Goal: Task Accomplishment & Management: Use online tool/utility

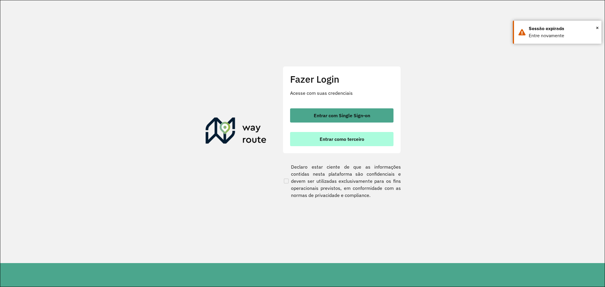
click at [359, 142] on button "Entrar como terceiro" at bounding box center [341, 139] width 103 height 14
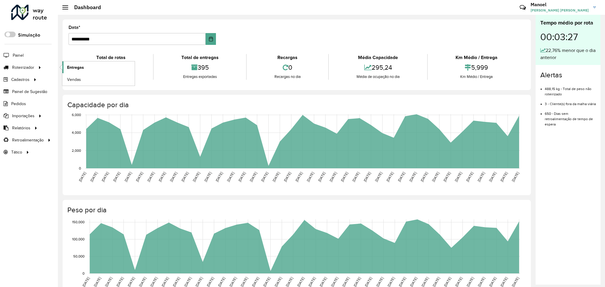
click at [77, 67] on span "Entregas" at bounding box center [75, 67] width 17 height 6
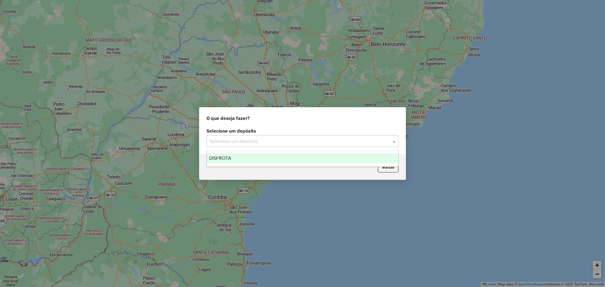
click at [271, 137] on div "Selecione um depósito" at bounding box center [303, 141] width 192 height 12
click at [259, 142] on input "text" at bounding box center [297, 141] width 174 height 7
click at [257, 155] on div "DISFROTA" at bounding box center [303, 158] width 192 height 10
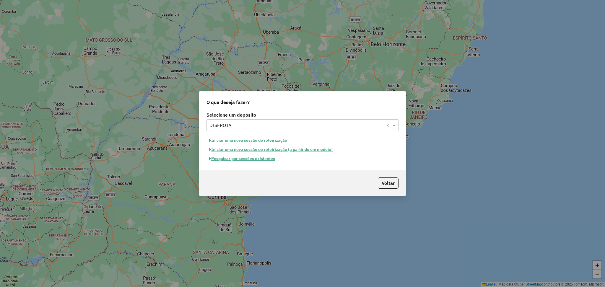
click at [247, 158] on button "Pesquisar por sessões existentes" at bounding box center [242, 158] width 71 height 9
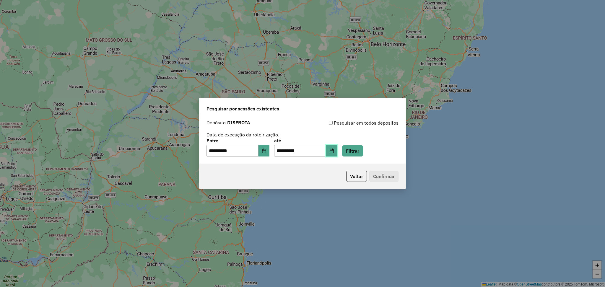
click at [334, 153] on icon "Choose Date" at bounding box center [332, 151] width 4 height 5
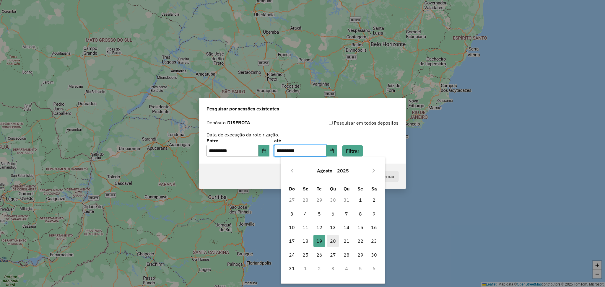
click at [330, 241] on span "20" at bounding box center [333, 241] width 12 height 12
type input "**********"
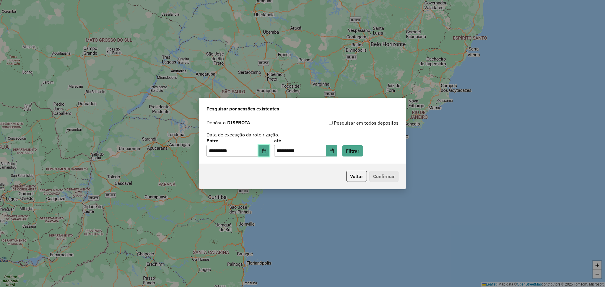
click at [270, 151] on button "Choose Date" at bounding box center [264, 151] width 11 height 12
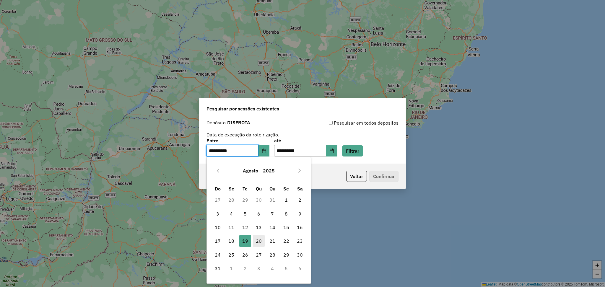
click at [259, 241] on span "20" at bounding box center [259, 241] width 12 height 12
type input "**********"
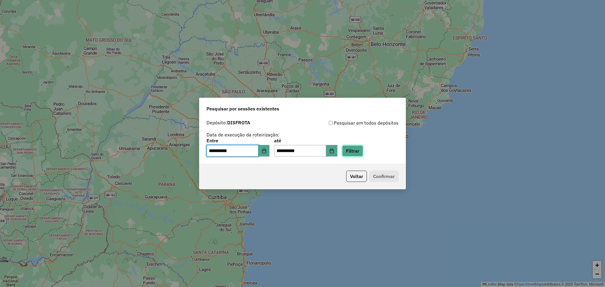
click at [363, 153] on button "Filtrar" at bounding box center [352, 150] width 21 height 11
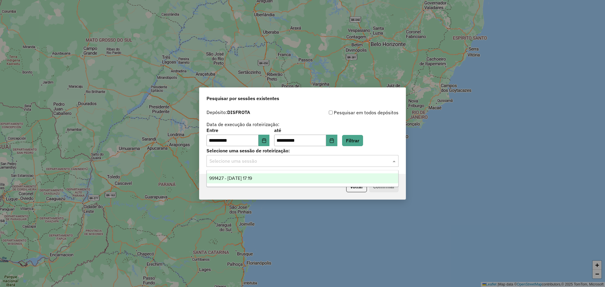
click at [268, 163] on input "text" at bounding box center [297, 161] width 174 height 7
click at [278, 177] on div "991427 - 20/08/2025 17:19" at bounding box center [303, 179] width 192 height 10
click at [383, 186] on button "Confirmar" at bounding box center [384, 186] width 29 height 11
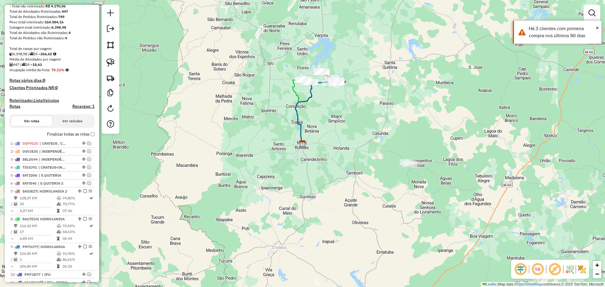
scroll to position [158, 0]
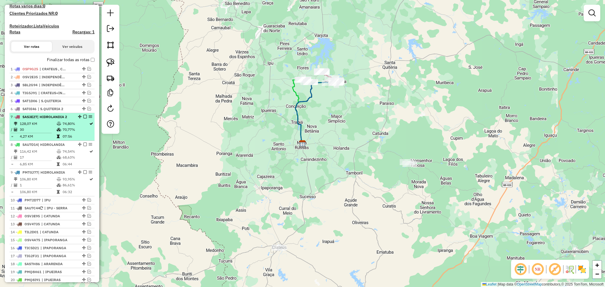
click at [54, 133] on td "30" at bounding box center [38, 130] width 37 height 6
select select "**********"
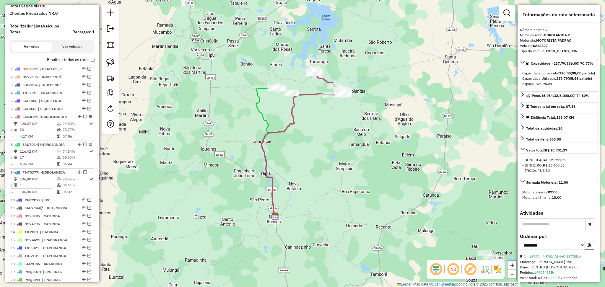
click at [437, 272] on em at bounding box center [436, 270] width 14 height 14
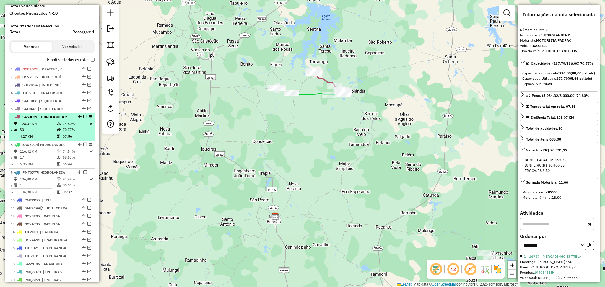
click at [33, 125] on li "7 - SAS3E27 | HIDROLANDIA 2 128,07 KM 74,80% / 30 70,77% = 4,27 KM 07:56" at bounding box center [51, 127] width 85 height 28
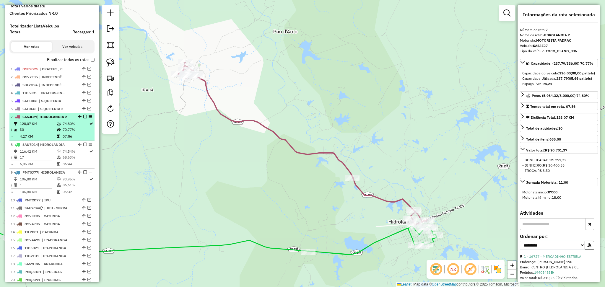
click at [38, 133] on td "30" at bounding box center [38, 130] width 37 height 6
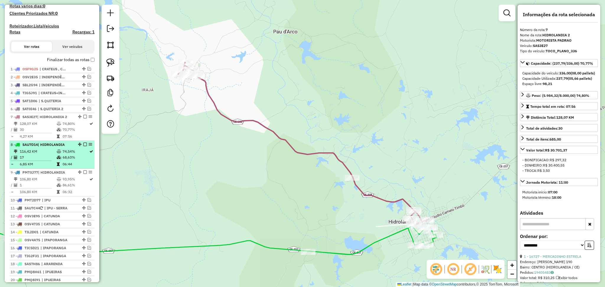
click at [47, 167] on td "6,85 KM" at bounding box center [38, 164] width 37 height 6
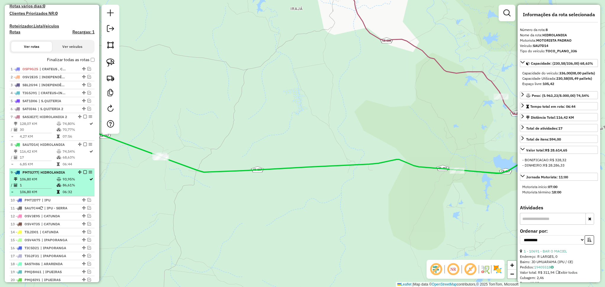
click at [49, 175] on span "| HIDROLANDIA" at bounding box center [51, 172] width 27 height 4
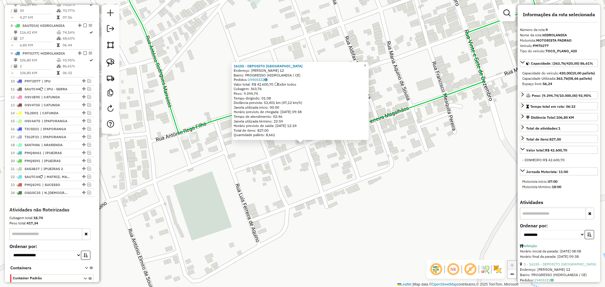
scroll to position [313, 0]
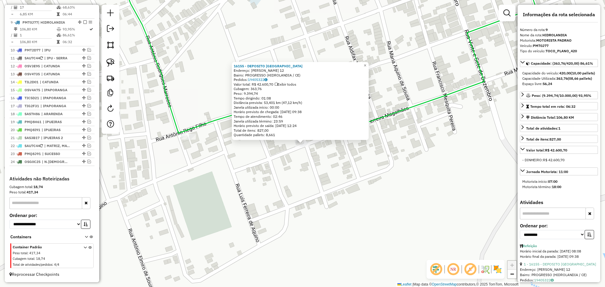
click at [293, 165] on div "16155 - DEPOSITO DA PAULO Endereço: VICENTE FERREIRA 12 Bairro: PROGRESSO (HIDR…" at bounding box center [302, 143] width 605 height 287
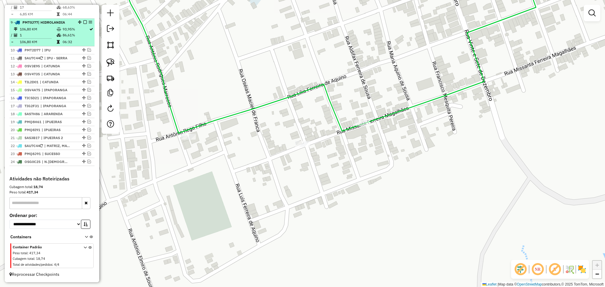
click at [50, 30] on td "106,80 KM" at bounding box center [38, 29] width 37 height 6
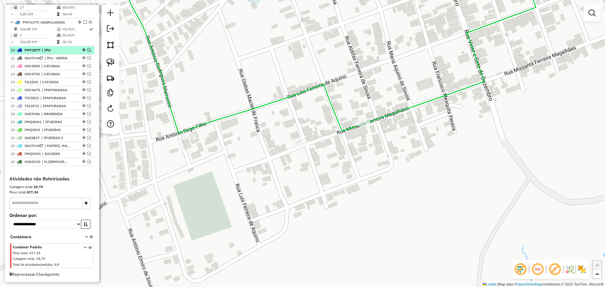
select select "**********"
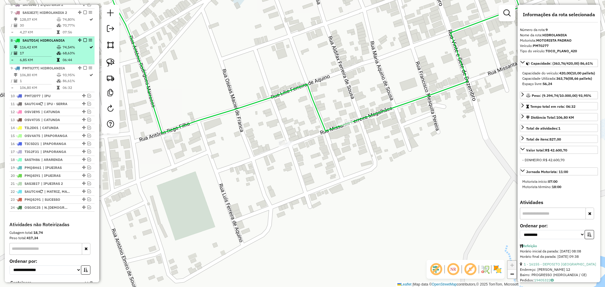
scroll to position [234, 0]
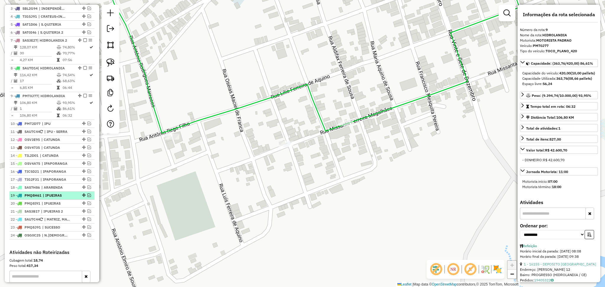
click at [62, 198] on span "| IPUEIRAS" at bounding box center [56, 195] width 27 height 5
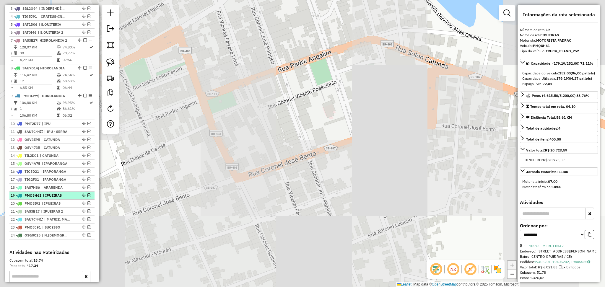
click at [89, 197] on em at bounding box center [90, 196] width 4 height 4
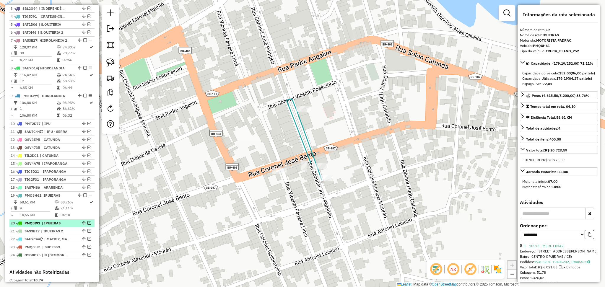
click at [89, 225] on em at bounding box center [90, 223] width 4 height 4
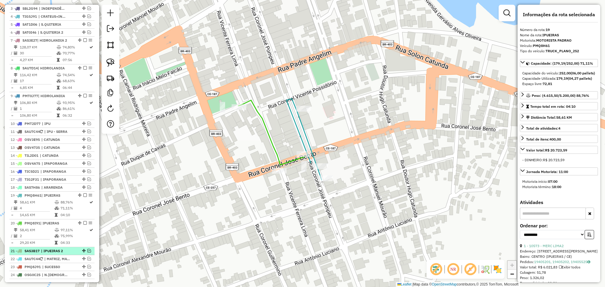
click at [88, 253] on em at bounding box center [90, 251] width 4 height 4
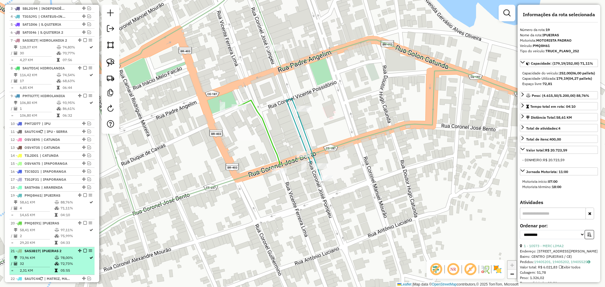
click at [56, 260] on icon at bounding box center [57, 258] width 4 height 4
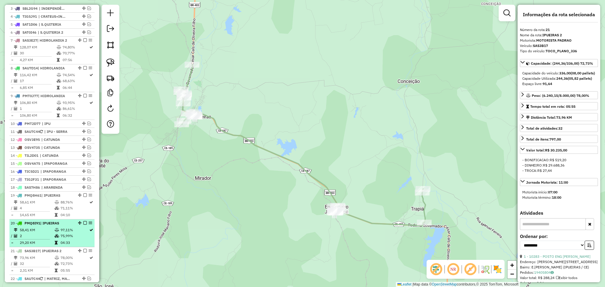
click at [43, 246] on td "29,20 KM" at bounding box center [37, 243] width 35 height 6
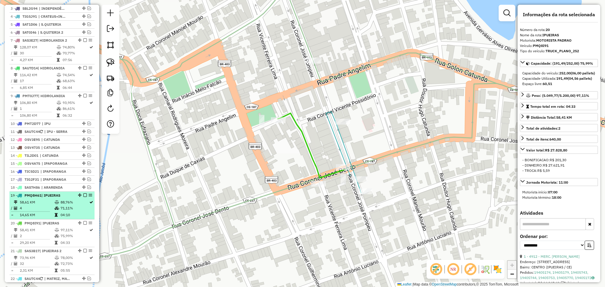
click at [43, 205] on td "58,61 KM" at bounding box center [37, 203] width 35 height 6
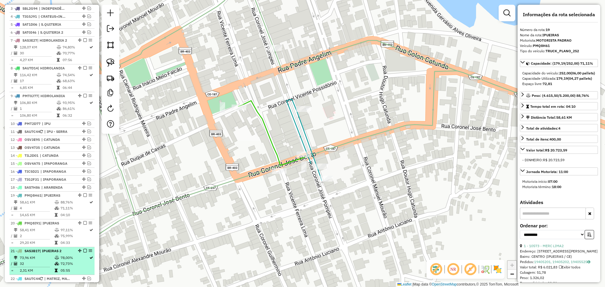
click at [51, 261] on td "73,96 KM" at bounding box center [37, 258] width 35 height 6
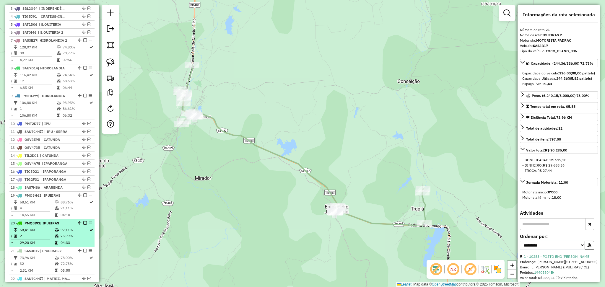
click at [46, 239] on td "2" at bounding box center [37, 236] width 35 height 6
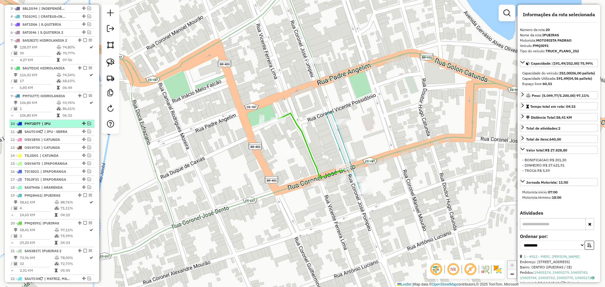
click at [64, 127] on span "| IPU" at bounding box center [55, 123] width 27 height 5
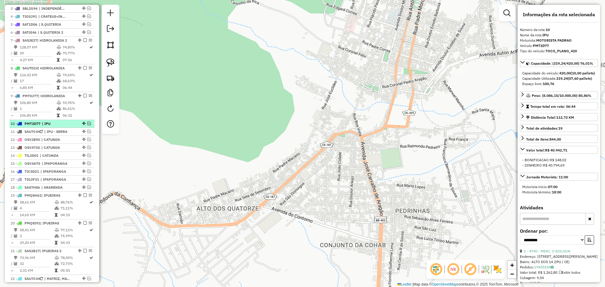
click at [88, 125] on em at bounding box center [90, 124] width 4 height 4
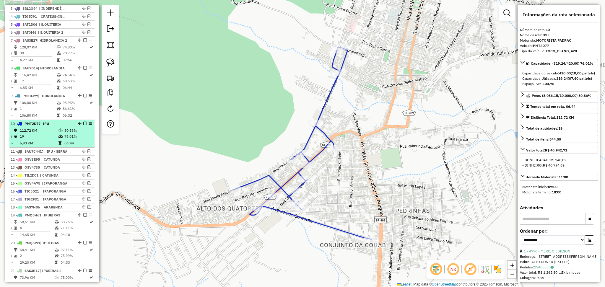
click at [49, 134] on td "112,72 KM" at bounding box center [39, 131] width 39 height 6
click at [46, 140] on td "19" at bounding box center [39, 137] width 39 height 6
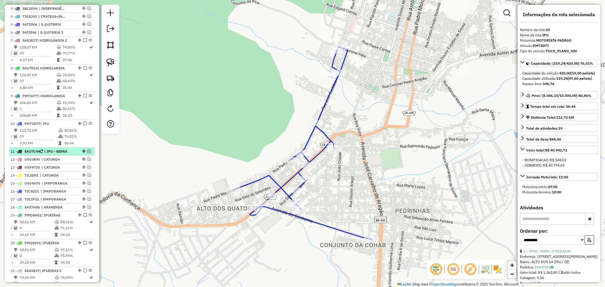
click at [89, 153] on div at bounding box center [83, 152] width 18 height 4
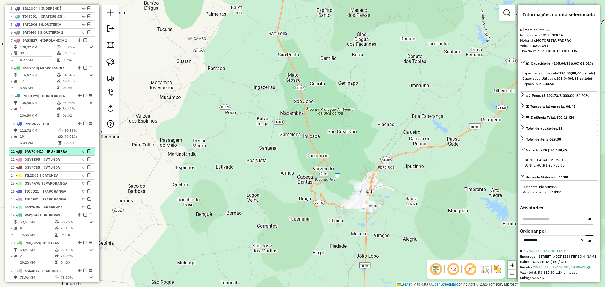
click at [88, 153] on em at bounding box center [90, 152] width 4 height 4
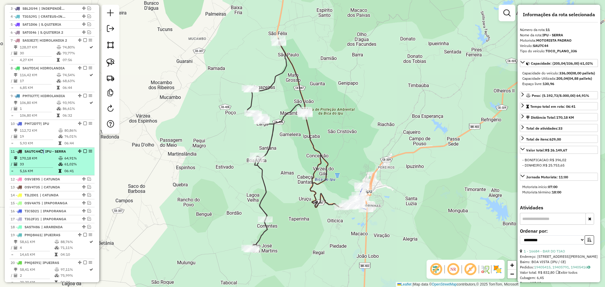
click at [45, 154] on span "| IPU - SERRA" at bounding box center [54, 151] width 23 height 4
click at [45, 161] on td "170,18 KM" at bounding box center [39, 158] width 39 height 6
click at [41, 161] on td "170,18 KM" at bounding box center [39, 158] width 39 height 6
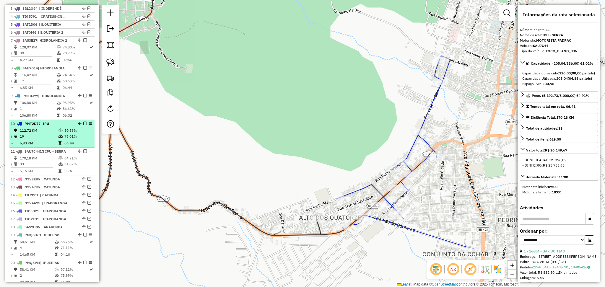
click at [45, 146] on td "5,93 KM" at bounding box center [39, 143] width 39 height 6
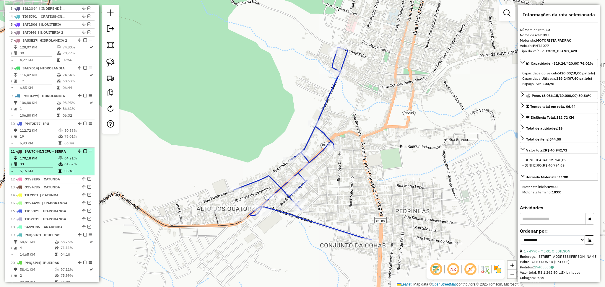
click at [43, 160] on li "11 - SAU7C44 | IPU - SERRA 170,18 KM 64,91% / 33 61,02% = 5,16 KM 06:41" at bounding box center [51, 162] width 85 height 28
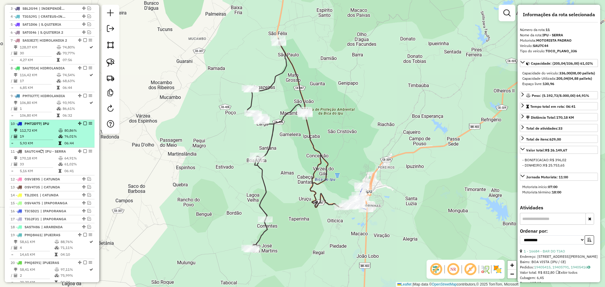
click at [40, 134] on td "112,72 KM" at bounding box center [39, 131] width 39 height 6
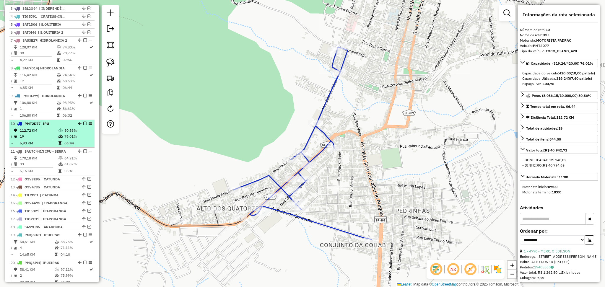
click at [83, 125] on em at bounding box center [85, 124] width 4 height 4
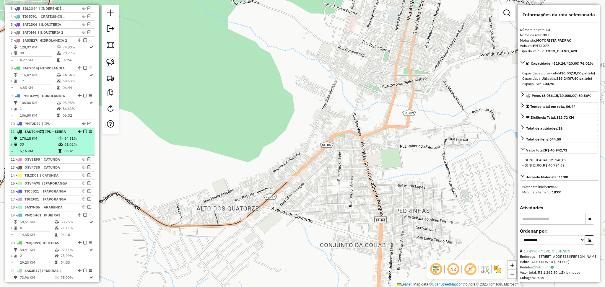
click at [84, 133] on em at bounding box center [85, 132] width 4 height 4
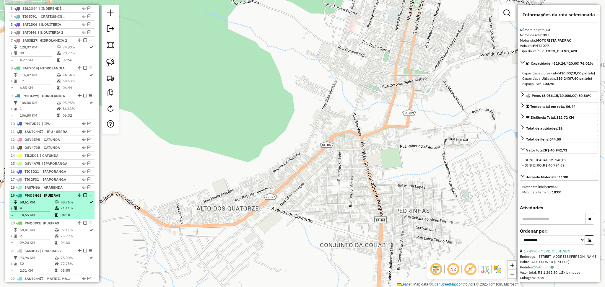
click at [47, 205] on td "58,61 KM" at bounding box center [37, 203] width 35 height 6
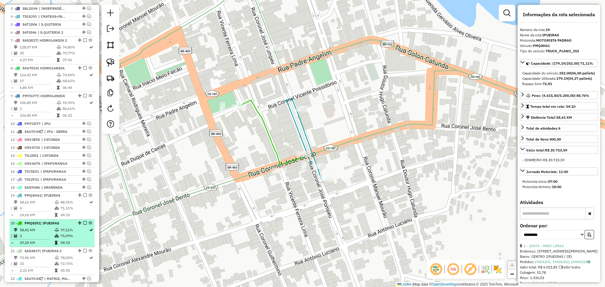
click at [48, 233] on td "58,41 KM" at bounding box center [37, 230] width 35 height 6
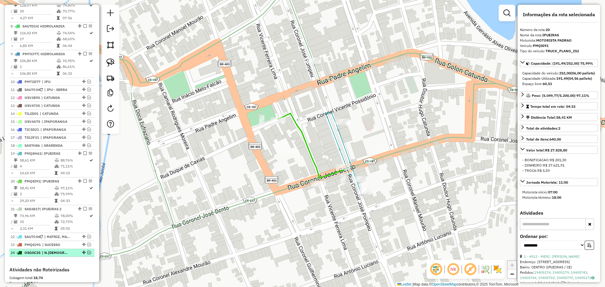
scroll to position [313, 0]
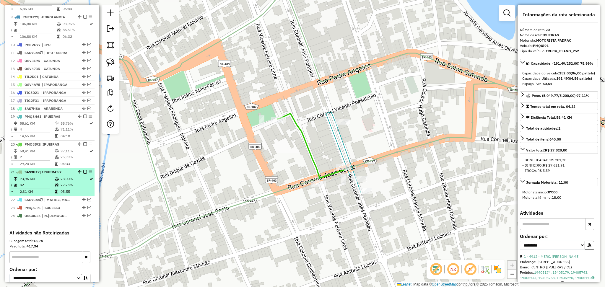
click at [53, 182] on td "73,96 KM" at bounding box center [37, 179] width 35 height 6
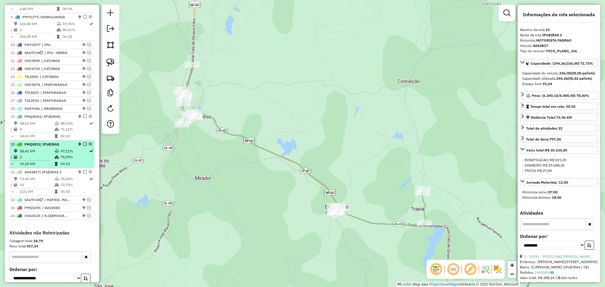
click at [46, 154] on td "58,41 KM" at bounding box center [37, 151] width 35 height 6
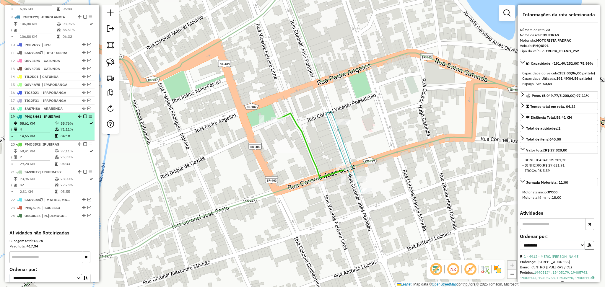
click at [49, 132] on td "4" at bounding box center [37, 130] width 35 height 6
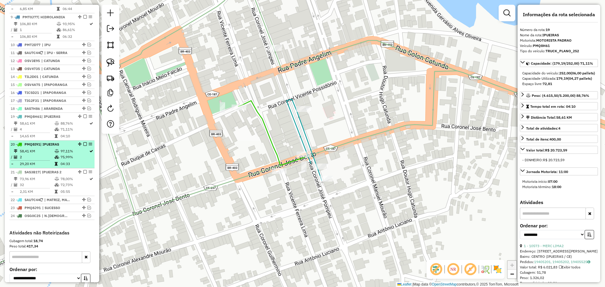
click at [54, 154] on td at bounding box center [57, 151] width 6 height 6
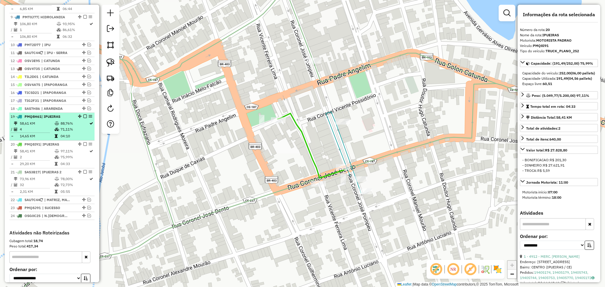
click at [42, 127] on td "58,61 KM" at bounding box center [37, 124] width 35 height 6
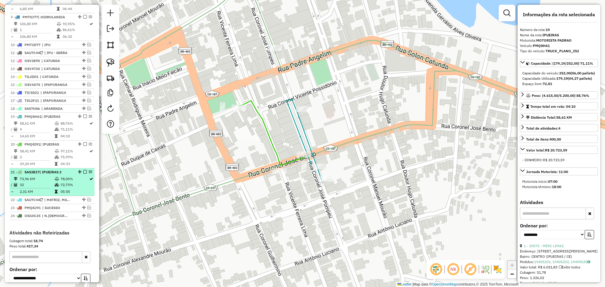
click at [43, 182] on td "73,96 KM" at bounding box center [37, 179] width 35 height 6
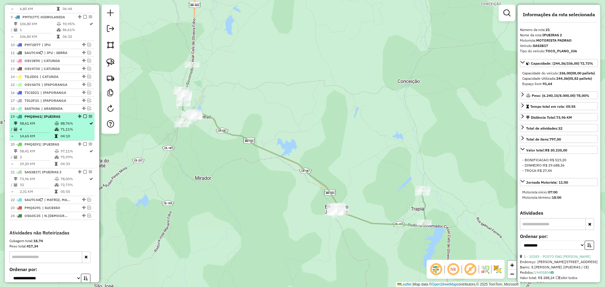
click at [46, 132] on td "4" at bounding box center [37, 130] width 35 height 6
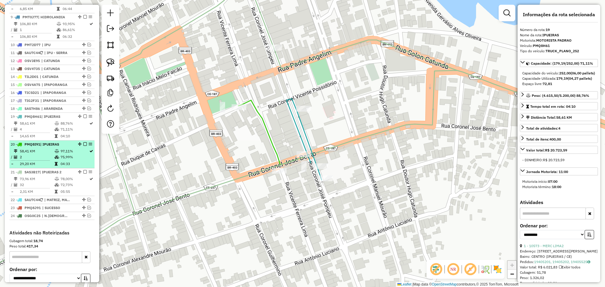
click at [56, 159] on icon at bounding box center [57, 157] width 4 height 4
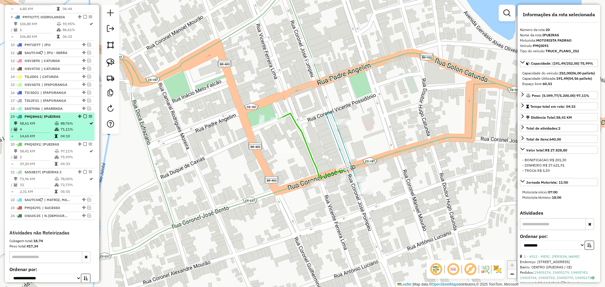
click at [51, 132] on td "4" at bounding box center [37, 130] width 35 height 6
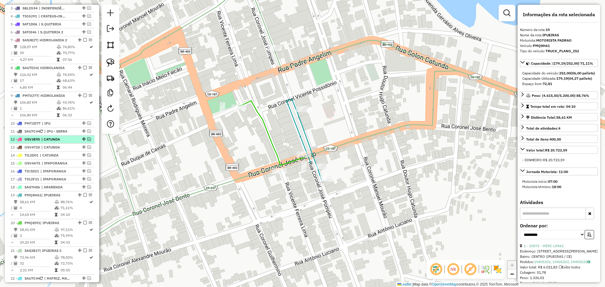
scroll to position [234, 0]
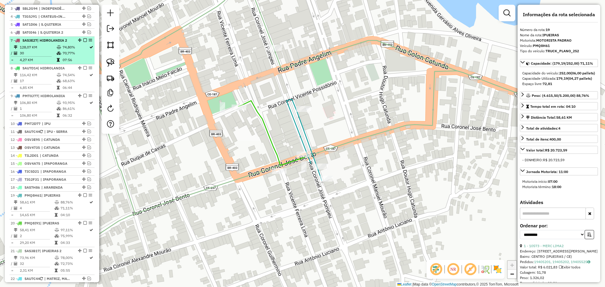
click at [42, 63] on td "4,27 KM" at bounding box center [38, 60] width 37 height 6
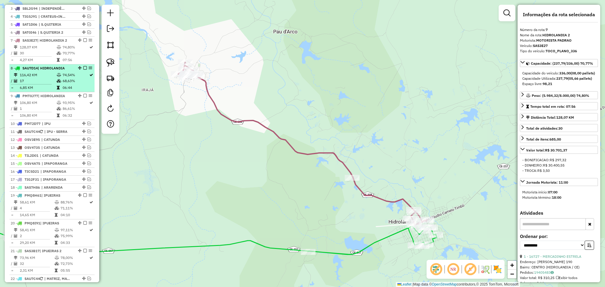
click at [44, 78] on td "116,42 KM" at bounding box center [38, 75] width 37 height 6
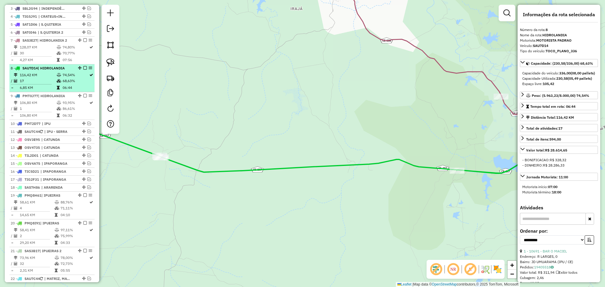
click at [49, 92] on li "8 - SAU7D14 | HIDROLANDIA 116,42 KM 74,54% / 17 68,63% = 6,85 KM 06:44" at bounding box center [51, 78] width 85 height 28
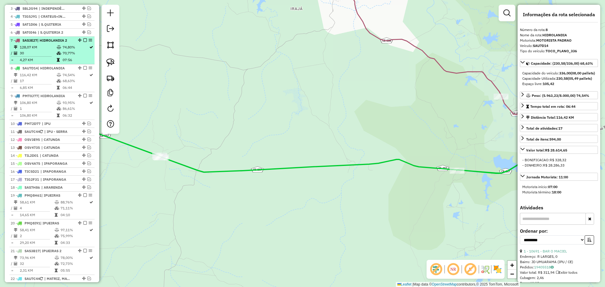
click at [58, 49] on icon at bounding box center [59, 48] width 4 height 4
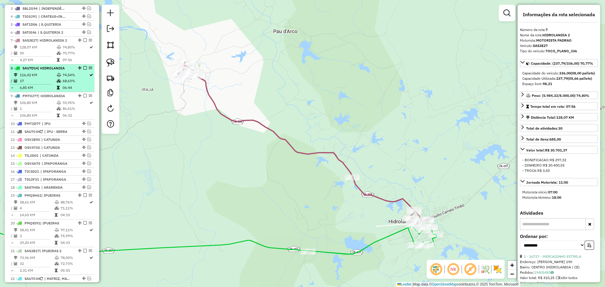
click at [54, 77] on td "116,42 KM" at bounding box center [38, 75] width 37 height 6
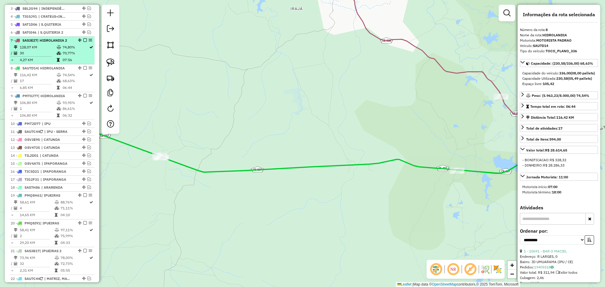
click at [58, 56] on td at bounding box center [59, 53] width 6 height 6
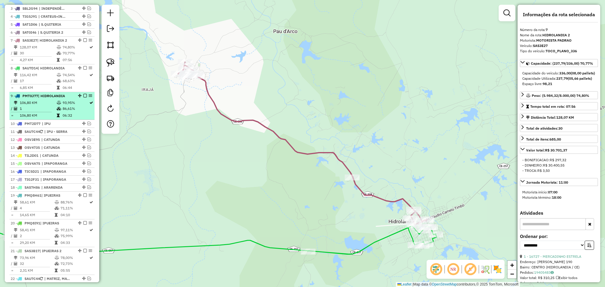
click at [56, 111] on td at bounding box center [59, 109] width 6 height 6
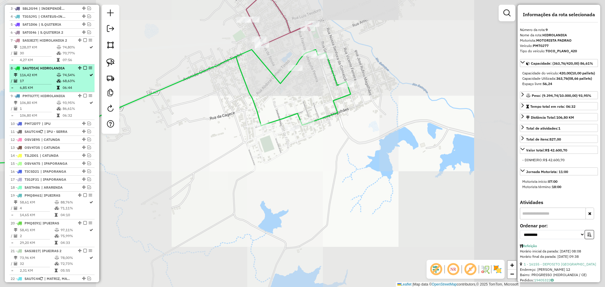
click at [46, 78] on td "116,42 KM" at bounding box center [38, 75] width 37 height 6
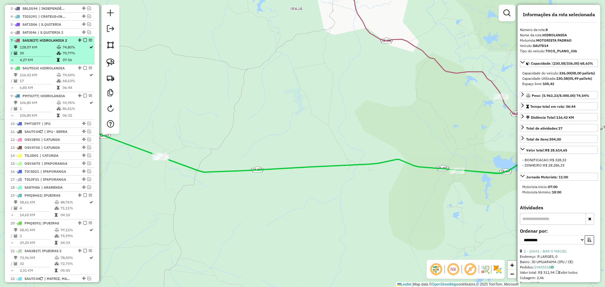
click at [48, 56] on td "30" at bounding box center [38, 53] width 37 height 6
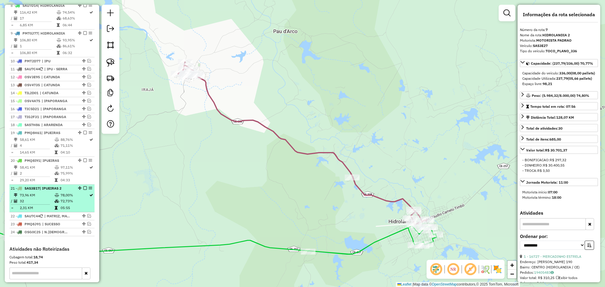
scroll to position [352, 0]
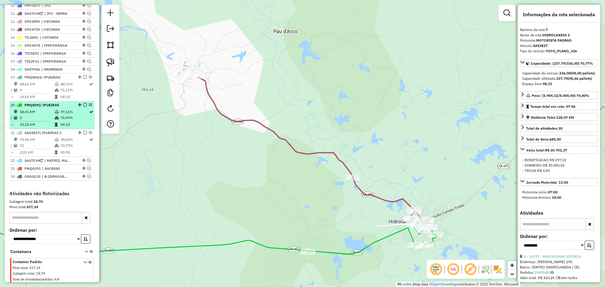
click at [51, 121] on td "2" at bounding box center [37, 118] width 35 height 6
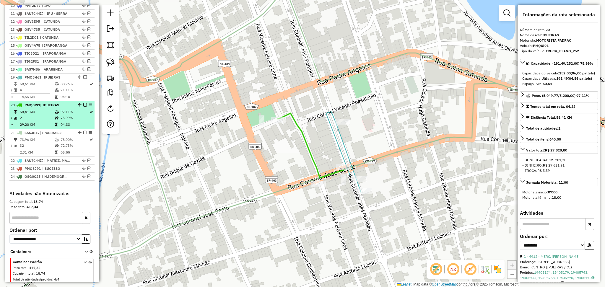
click at [51, 121] on td "2" at bounding box center [37, 118] width 35 height 6
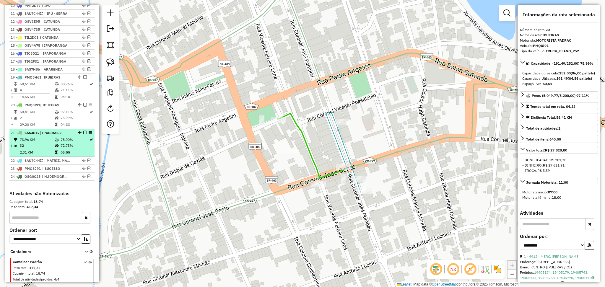
click at [54, 149] on td at bounding box center [57, 146] width 6 height 6
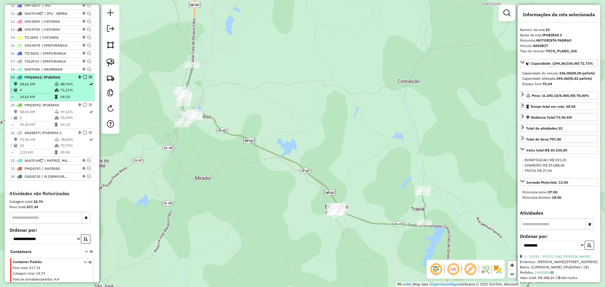
click at [44, 100] on td "14,65 KM" at bounding box center [37, 97] width 35 height 6
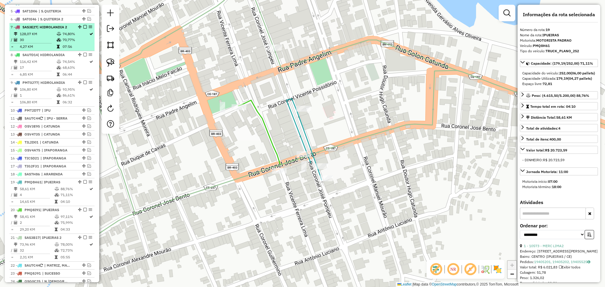
scroll to position [195, 0]
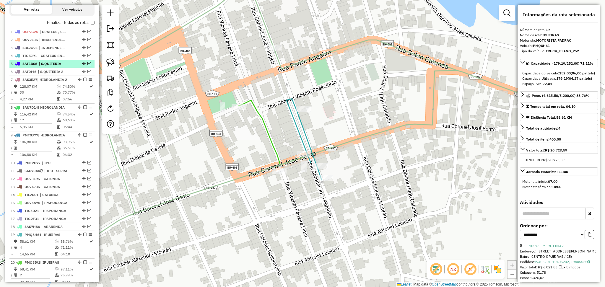
click at [47, 67] on span "| S.QUITERIA" at bounding box center [52, 63] width 27 height 5
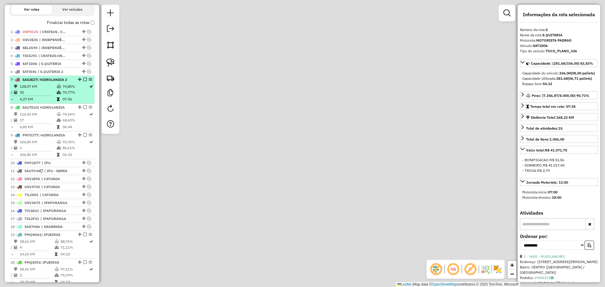
click at [49, 82] on span "| HIDROLANDIA 2" at bounding box center [52, 79] width 30 height 4
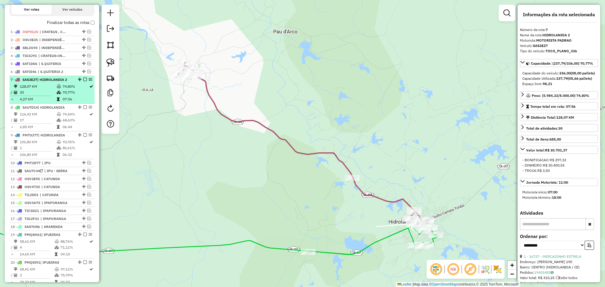
click at [48, 90] on td "128,07 KM" at bounding box center [38, 87] width 37 height 6
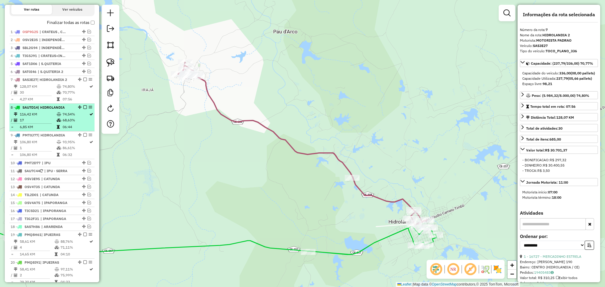
click at [46, 110] on span "| HIDROLANDIA" at bounding box center [51, 107] width 27 height 4
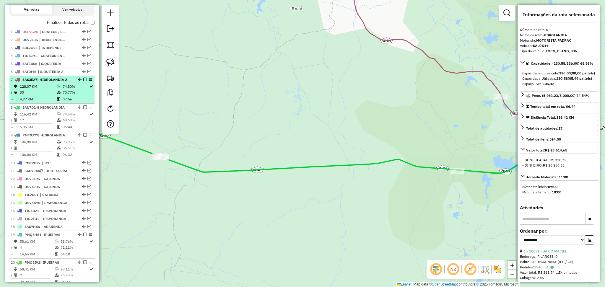
click at [38, 90] on td "128,07 KM" at bounding box center [38, 87] width 37 height 6
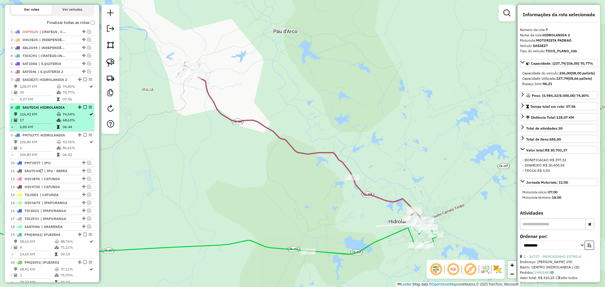
click at [39, 117] on td "116,42 KM" at bounding box center [38, 114] width 37 height 6
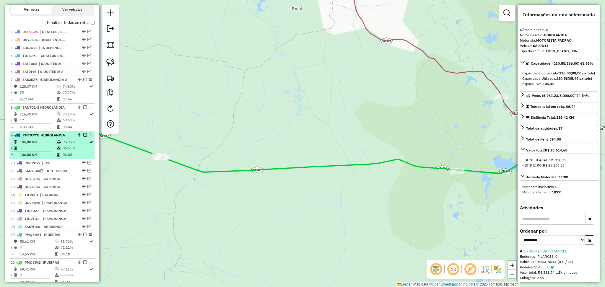
click at [41, 145] on td "106,80 KM" at bounding box center [38, 142] width 37 height 6
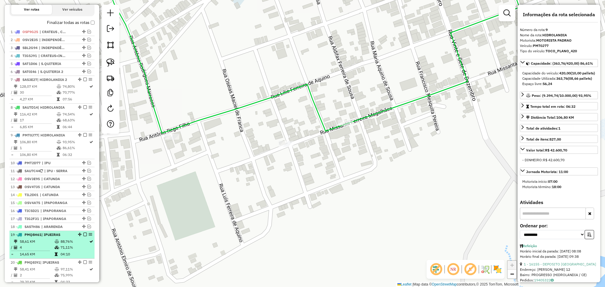
click at [48, 251] on td "4" at bounding box center [37, 248] width 35 height 6
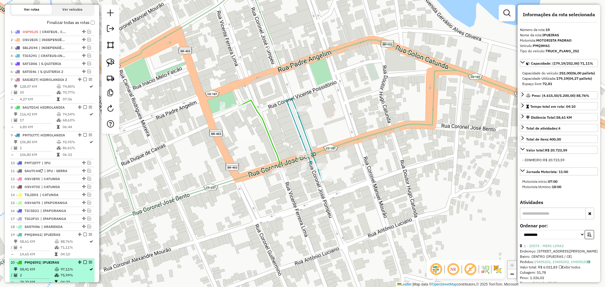
click at [51, 265] on span "| IPUEIRAS" at bounding box center [49, 262] width 19 height 4
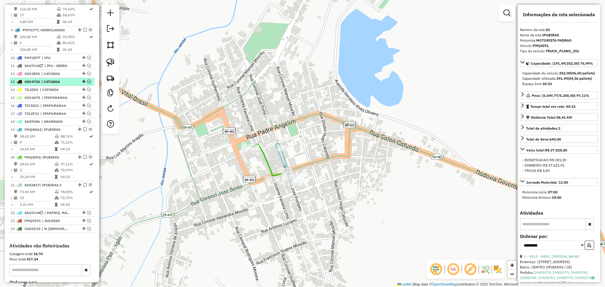
scroll to position [313, 0]
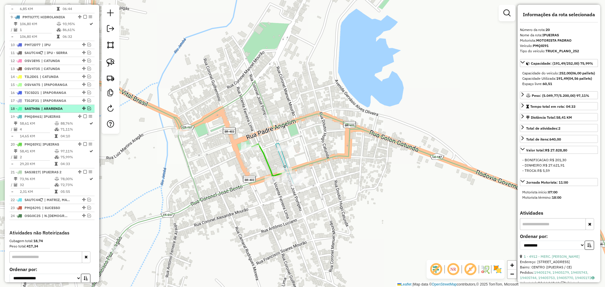
click at [57, 113] on li "18 - SAS7H86 | ARARENDA" at bounding box center [51, 109] width 85 height 8
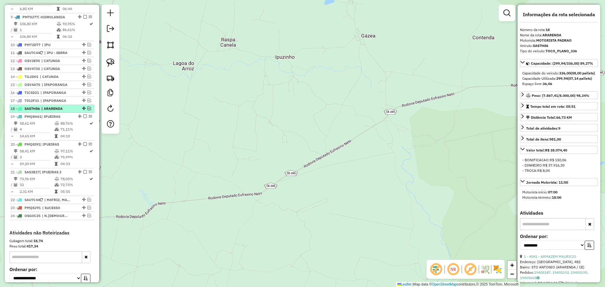
click at [60, 111] on span "| ARARENDA" at bounding box center [54, 108] width 27 height 5
click at [89, 110] on em at bounding box center [90, 109] width 4 height 4
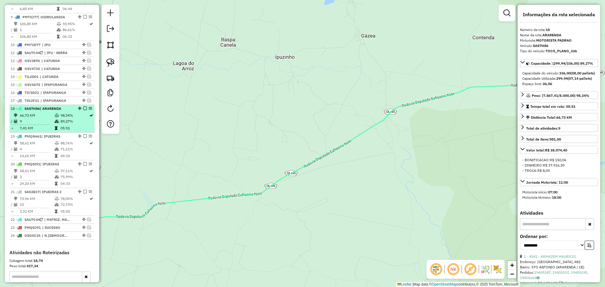
click at [47, 117] on li "18 - SAS7H86 | ARARENDA 66,73 KM 98,34% / 9 89,27% = 7,41 KM 05:51" at bounding box center [51, 119] width 85 height 28
click at [49, 119] on td "66,73 KM" at bounding box center [37, 116] width 35 height 6
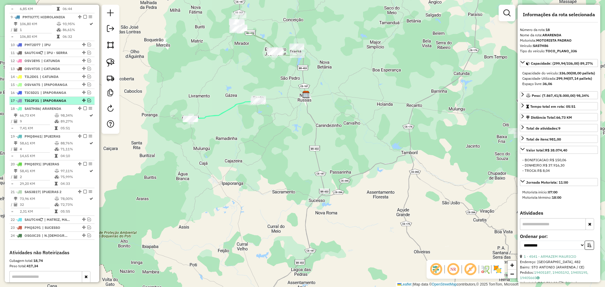
click at [64, 103] on span "| IPAPORANGA" at bounding box center [54, 100] width 27 height 5
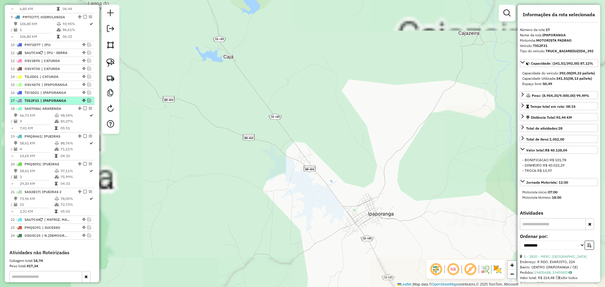
click at [88, 102] on em at bounding box center [90, 101] width 4 height 4
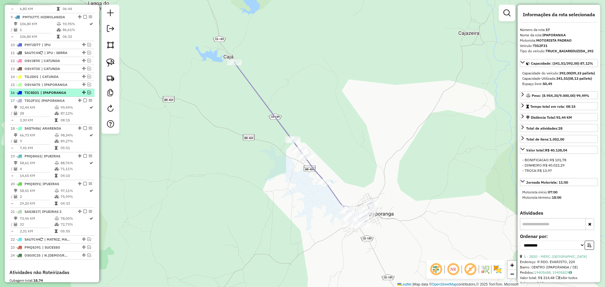
click at [88, 94] on em at bounding box center [90, 93] width 4 height 4
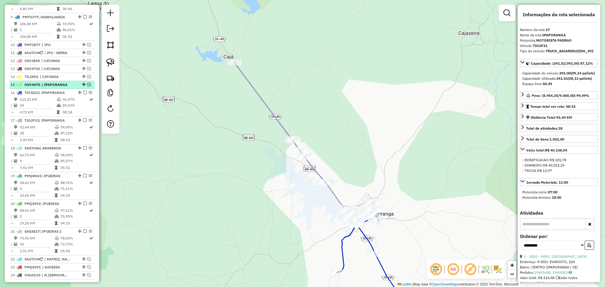
click at [88, 86] on em at bounding box center [90, 85] width 4 height 4
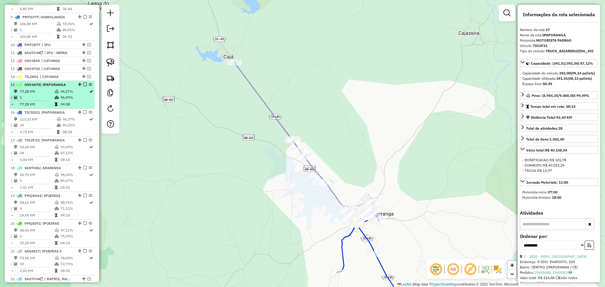
click at [60, 95] on td "44,27%" at bounding box center [74, 92] width 29 height 6
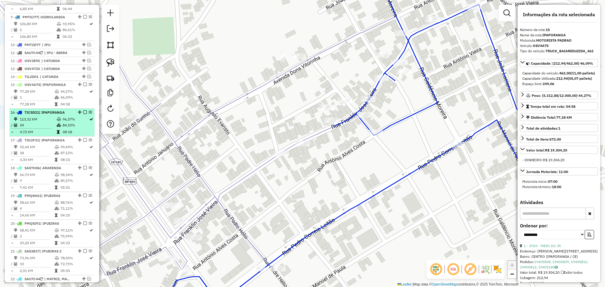
click at [58, 122] on td at bounding box center [59, 119] width 6 height 6
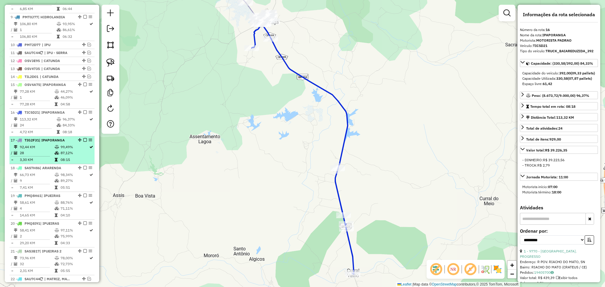
click at [57, 149] on icon at bounding box center [57, 147] width 4 height 4
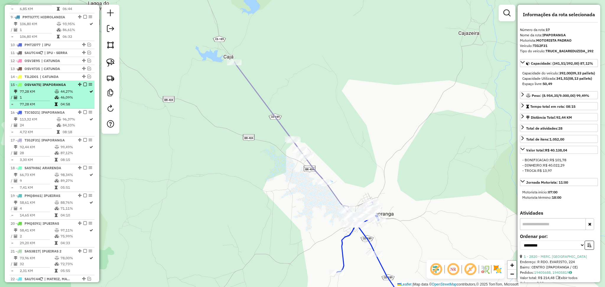
click at [45, 101] on td "1" at bounding box center [37, 98] width 35 height 6
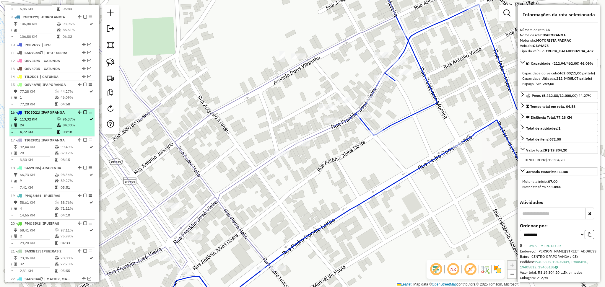
click at [36, 115] on span "TIC5D21" at bounding box center [32, 112] width 14 height 4
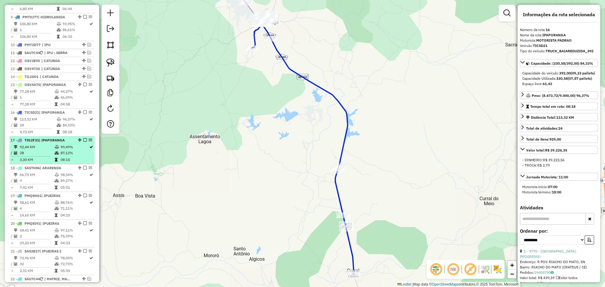
click at [44, 156] on td "28" at bounding box center [37, 153] width 35 height 6
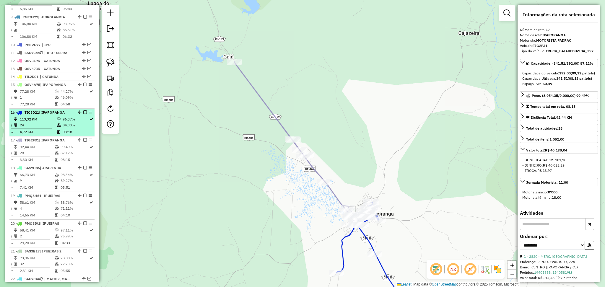
click at [50, 128] on td "24" at bounding box center [38, 125] width 37 height 6
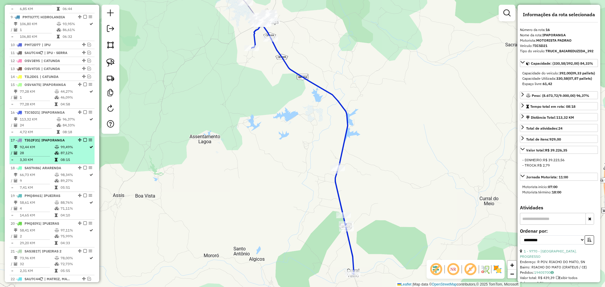
click at [44, 156] on td "28" at bounding box center [37, 153] width 35 height 6
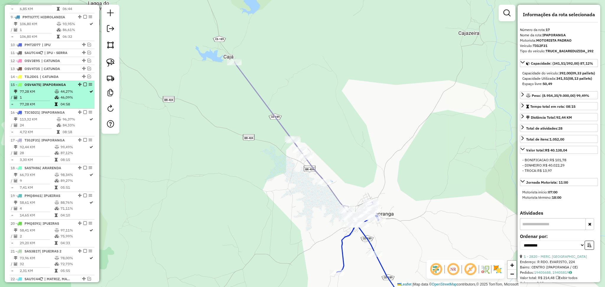
click at [41, 95] on td "77,28 KM" at bounding box center [37, 92] width 35 height 6
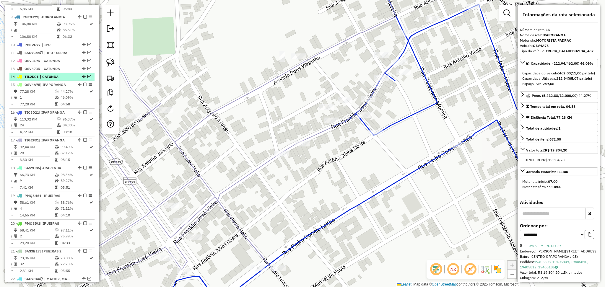
click at [55, 80] on span "| CATUNDA" at bounding box center [53, 76] width 27 height 5
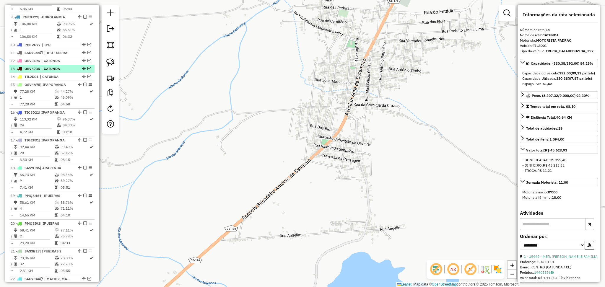
click at [59, 72] on span "| CATUNDA" at bounding box center [54, 68] width 27 height 5
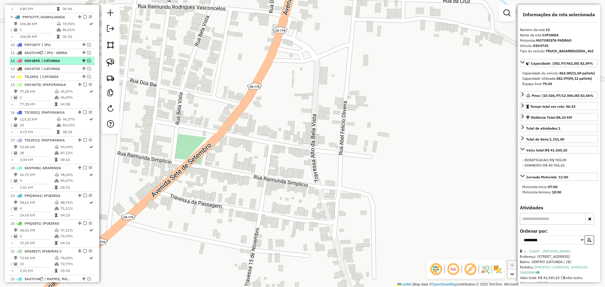
click at [64, 64] on span "| CATUNDA" at bounding box center [54, 60] width 27 height 5
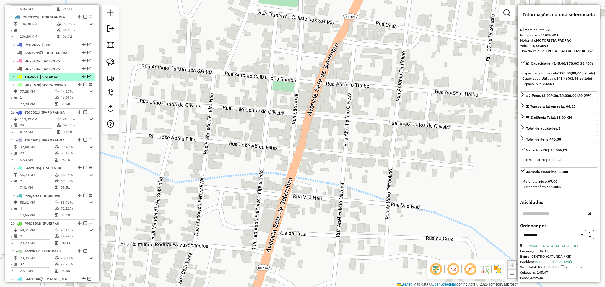
click at [57, 80] on span "| CATUNDA" at bounding box center [53, 76] width 27 height 5
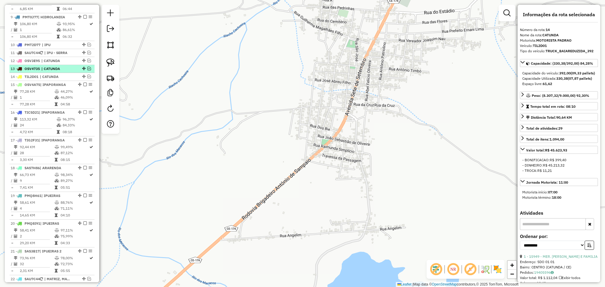
click at [68, 72] on span "| CATUNDA" at bounding box center [54, 68] width 27 height 5
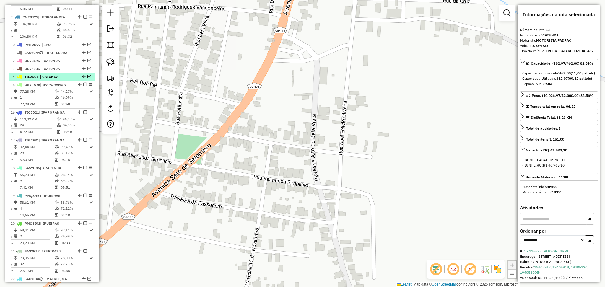
click at [64, 80] on span "| CATUNDA" at bounding box center [53, 76] width 27 height 5
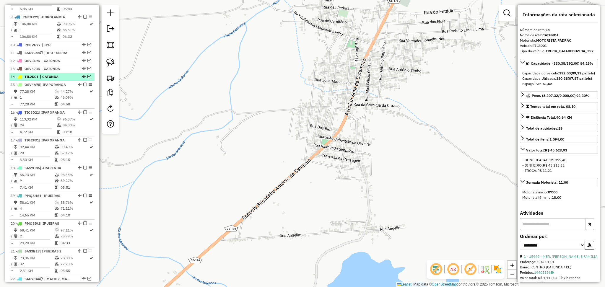
click at [62, 80] on span "| CATUNDA" at bounding box center [53, 76] width 27 height 5
click at [88, 78] on em at bounding box center [90, 77] width 4 height 4
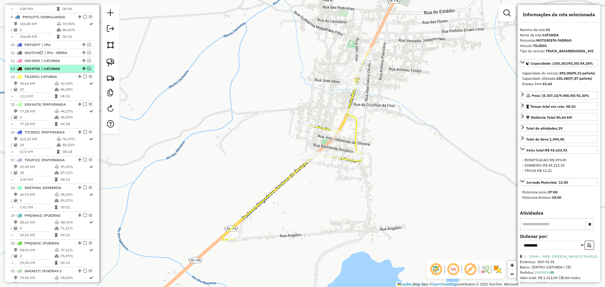
click at [63, 72] on span "| CATUNDA" at bounding box center [54, 68] width 27 height 5
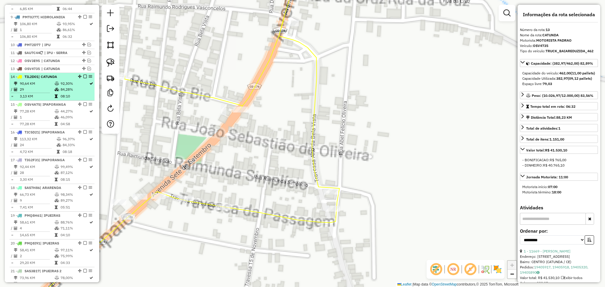
click at [61, 87] on td "92,30%" at bounding box center [74, 84] width 29 height 6
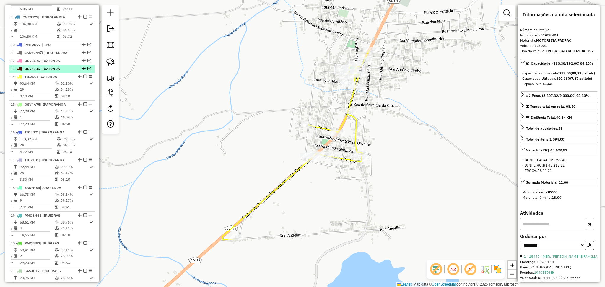
click at [88, 70] on em at bounding box center [90, 69] width 4 height 4
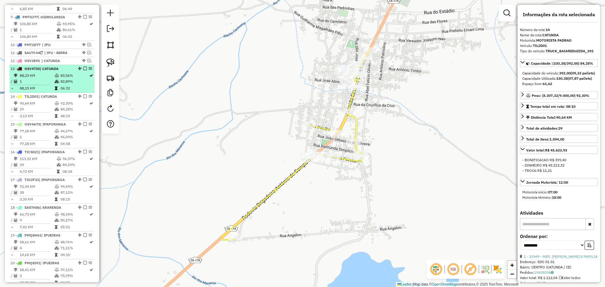
click at [57, 77] on li "13 - OSV4735 | CATUNDA 88,23 KM 83,56% / 1 82,89% = 88,23 KM 06:32" at bounding box center [51, 79] width 85 height 28
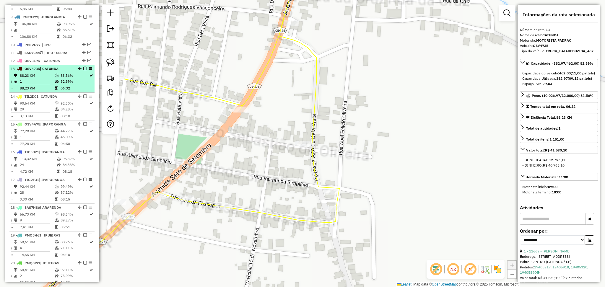
click at [50, 79] on td "88,23 KM" at bounding box center [37, 76] width 35 height 6
